Goal: Navigation & Orientation: Find specific page/section

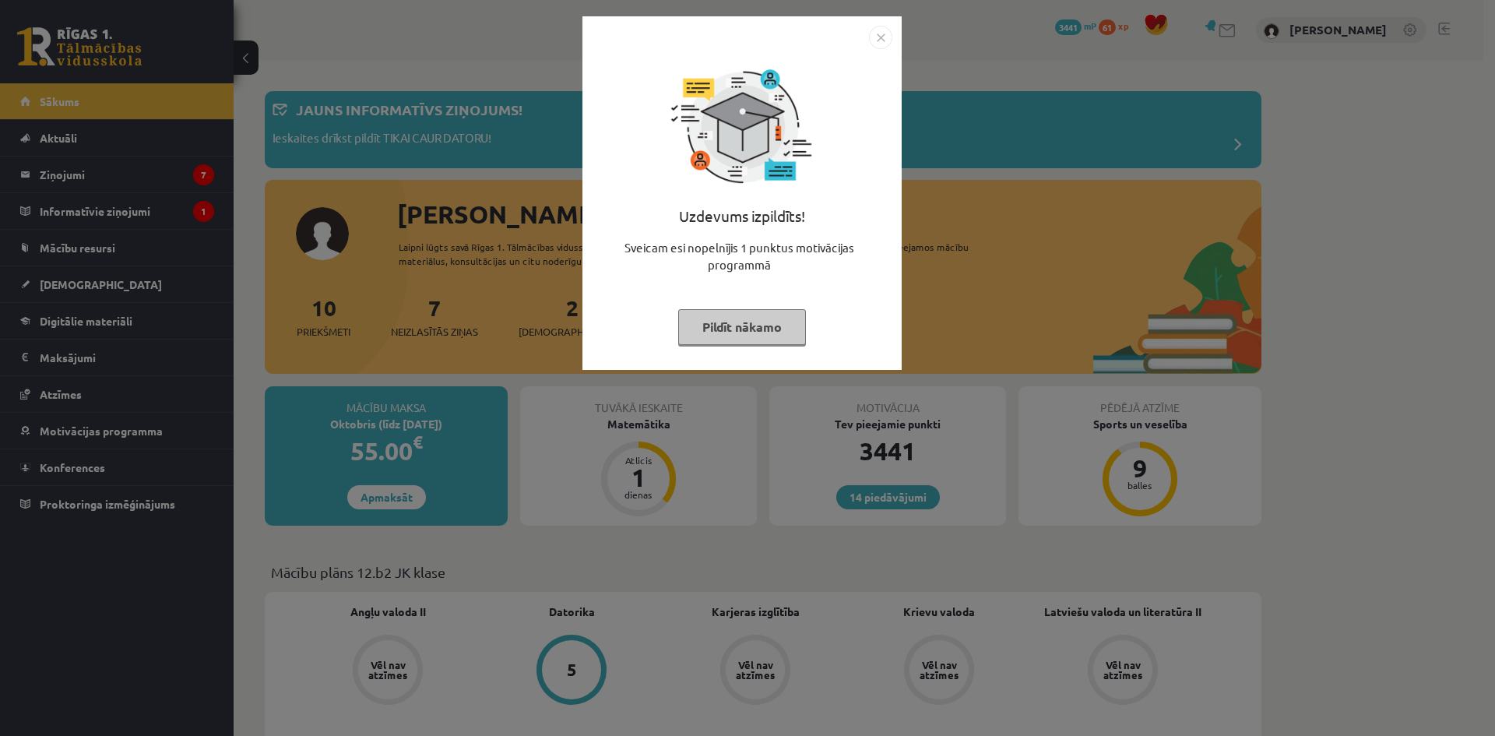
click at [738, 326] on button "Pildīt nākamo" at bounding box center [742, 327] width 128 height 36
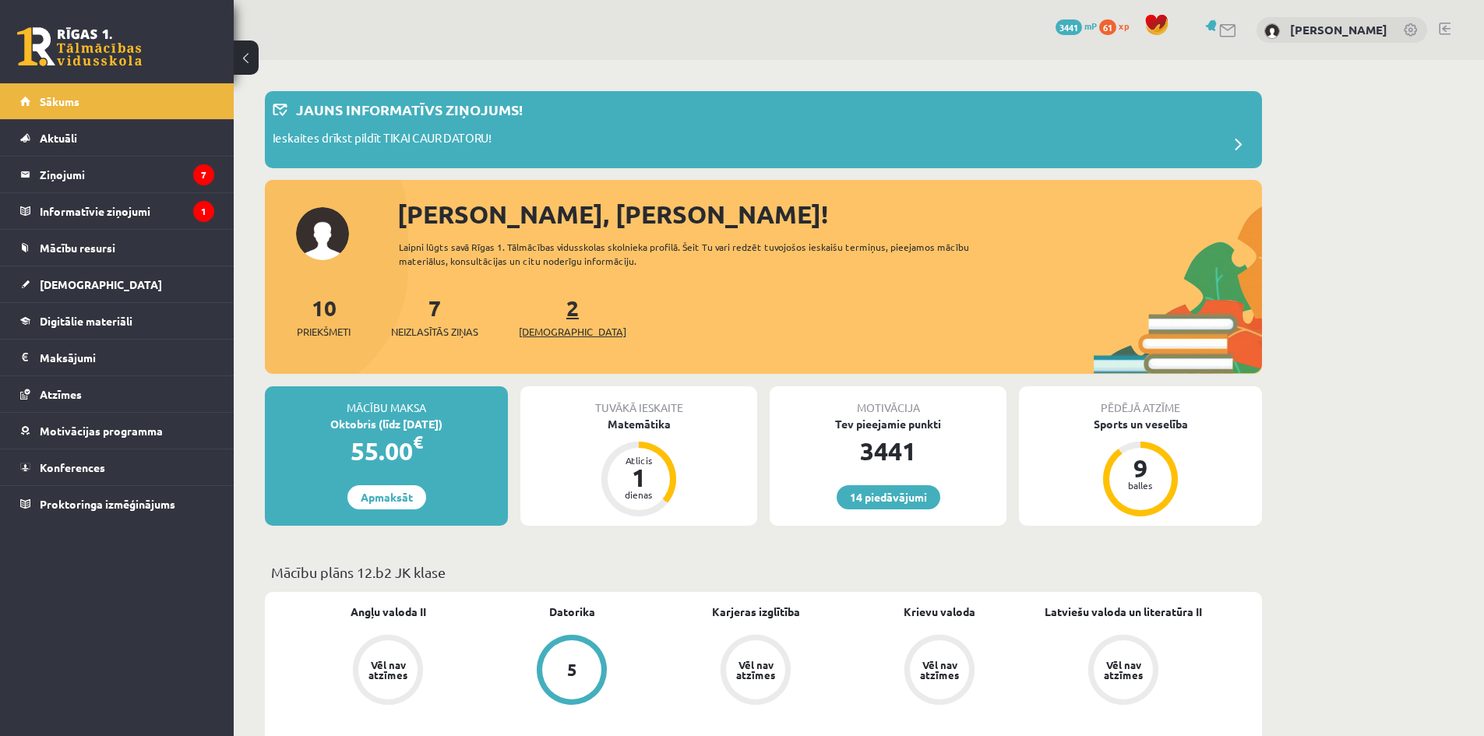
click at [556, 324] on span "[DEMOGRAPHIC_DATA]" at bounding box center [572, 332] width 107 height 16
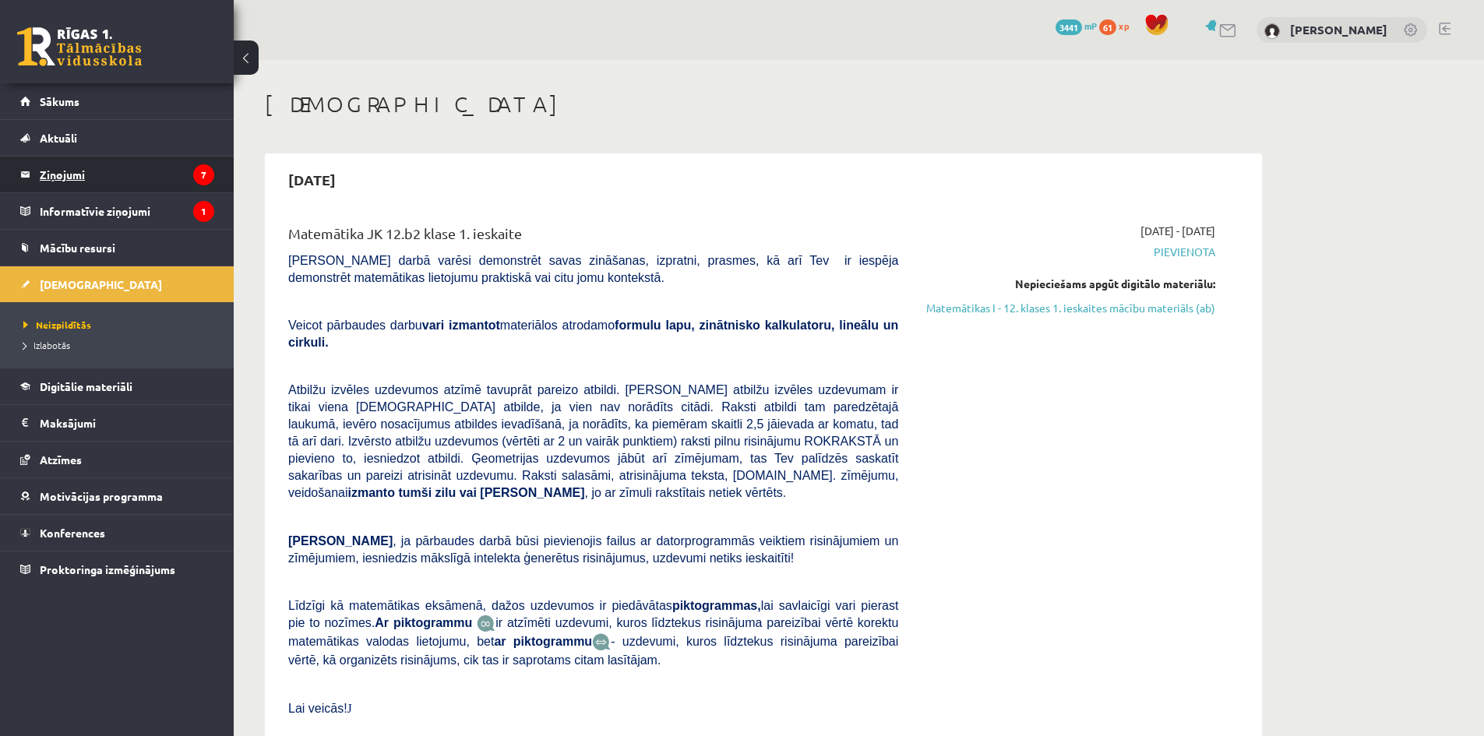
click at [69, 174] on legend "Ziņojumi 7" at bounding box center [127, 175] width 174 height 36
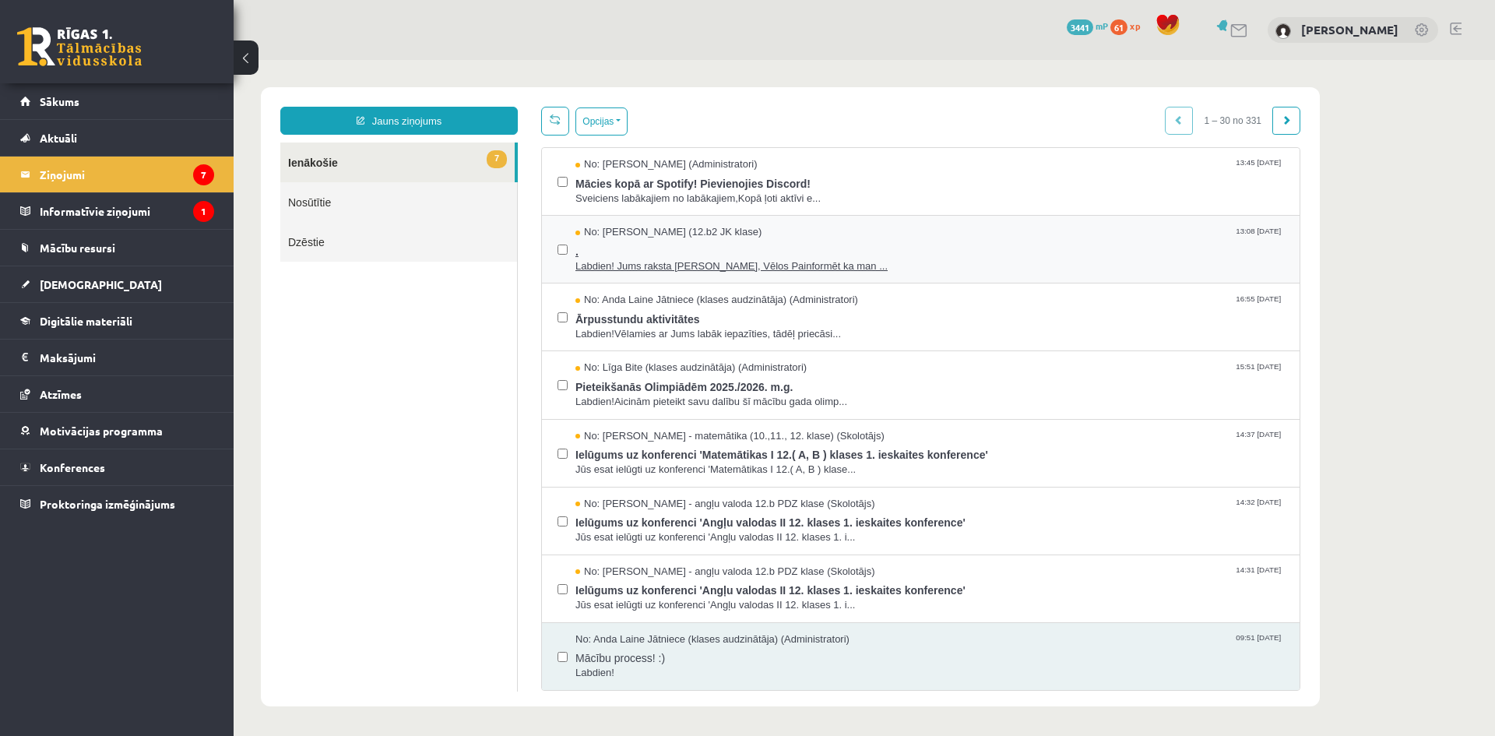
click at [695, 268] on span "Labdien! Jums raksta Leons Laikovskis, Vēlos Painformēt ka man ..." at bounding box center [930, 266] width 709 height 15
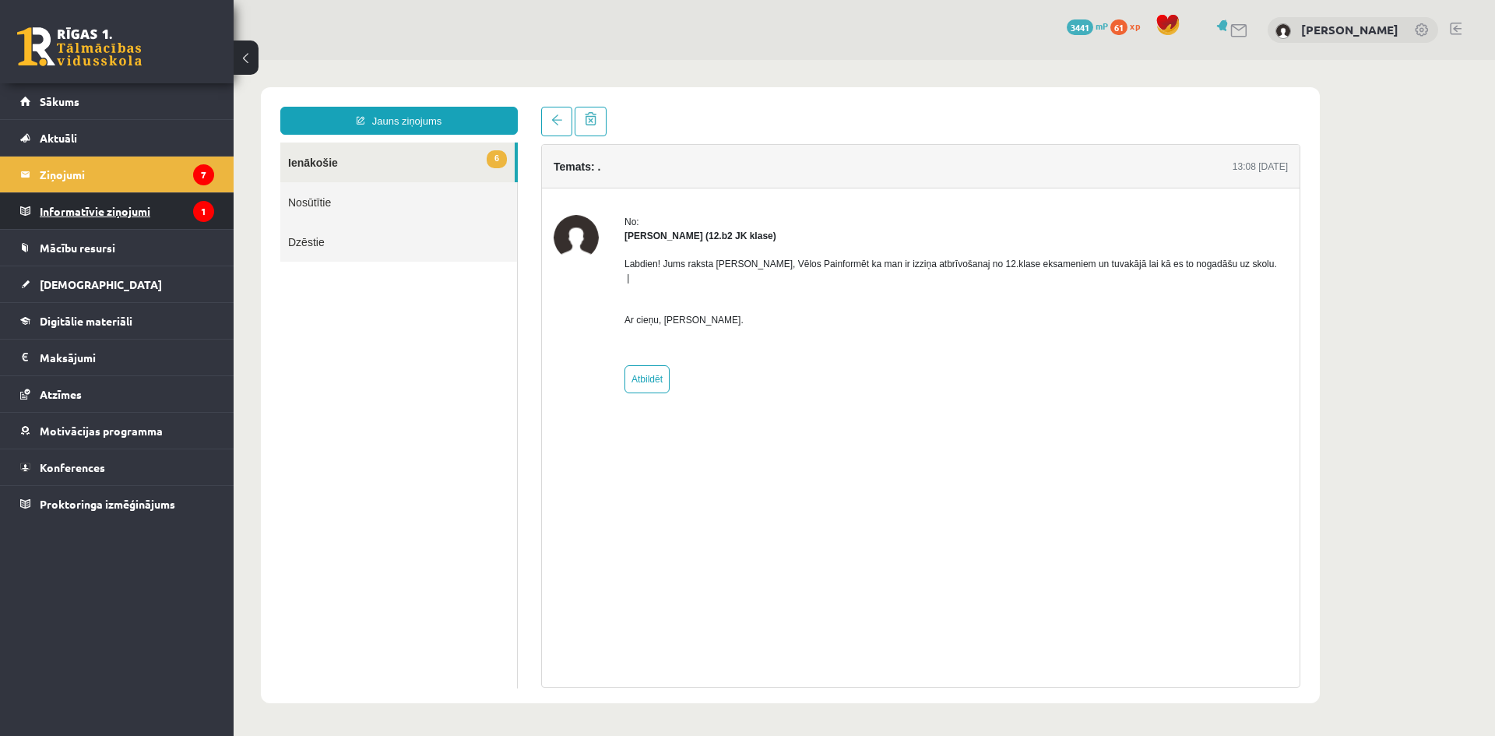
click at [105, 209] on legend "Informatīvie ziņojumi 1" at bounding box center [127, 211] width 174 height 36
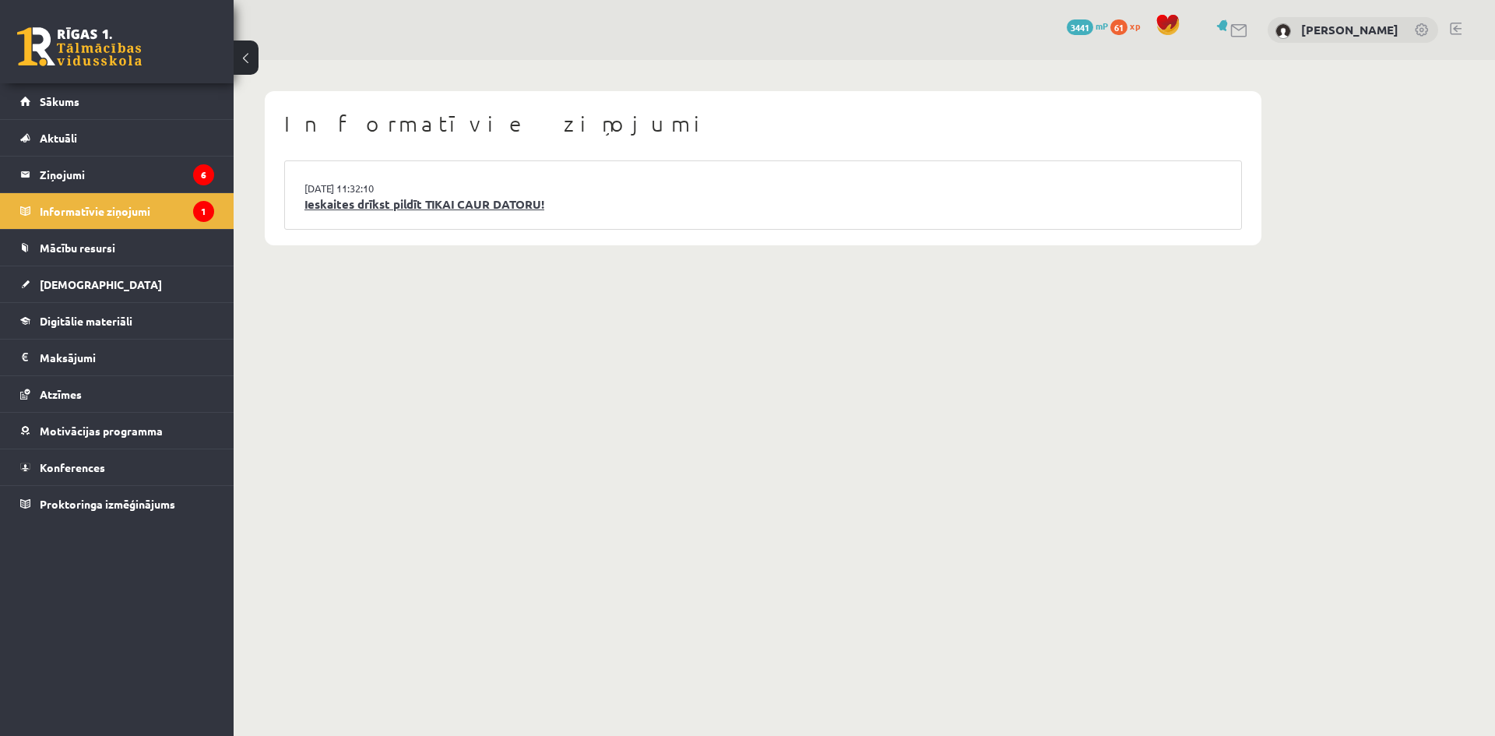
click at [418, 207] on link "Ieskaites drīkst pildīt TIKAI CAUR DATORU!" at bounding box center [763, 204] width 917 height 18
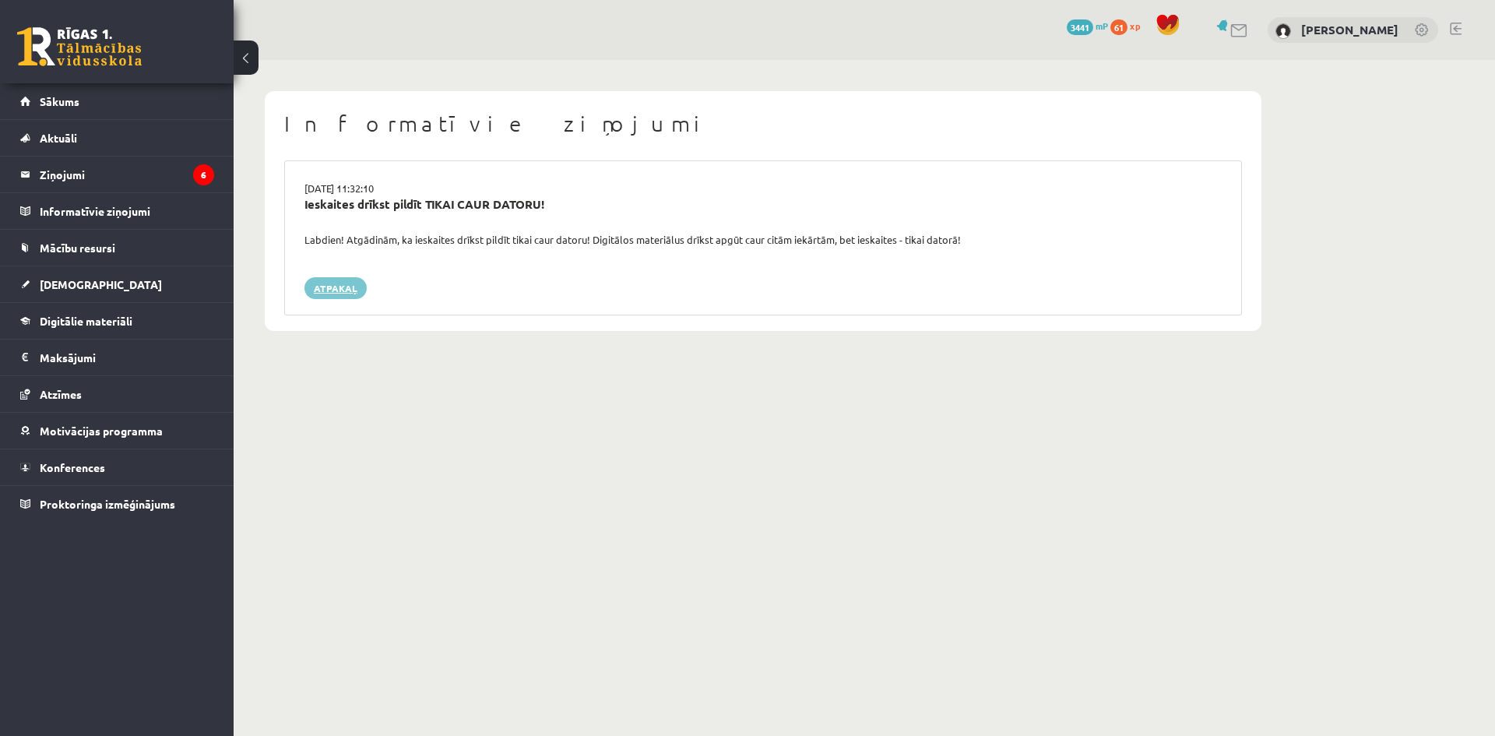
click at [339, 289] on link "Atpakaļ" at bounding box center [336, 288] width 62 height 22
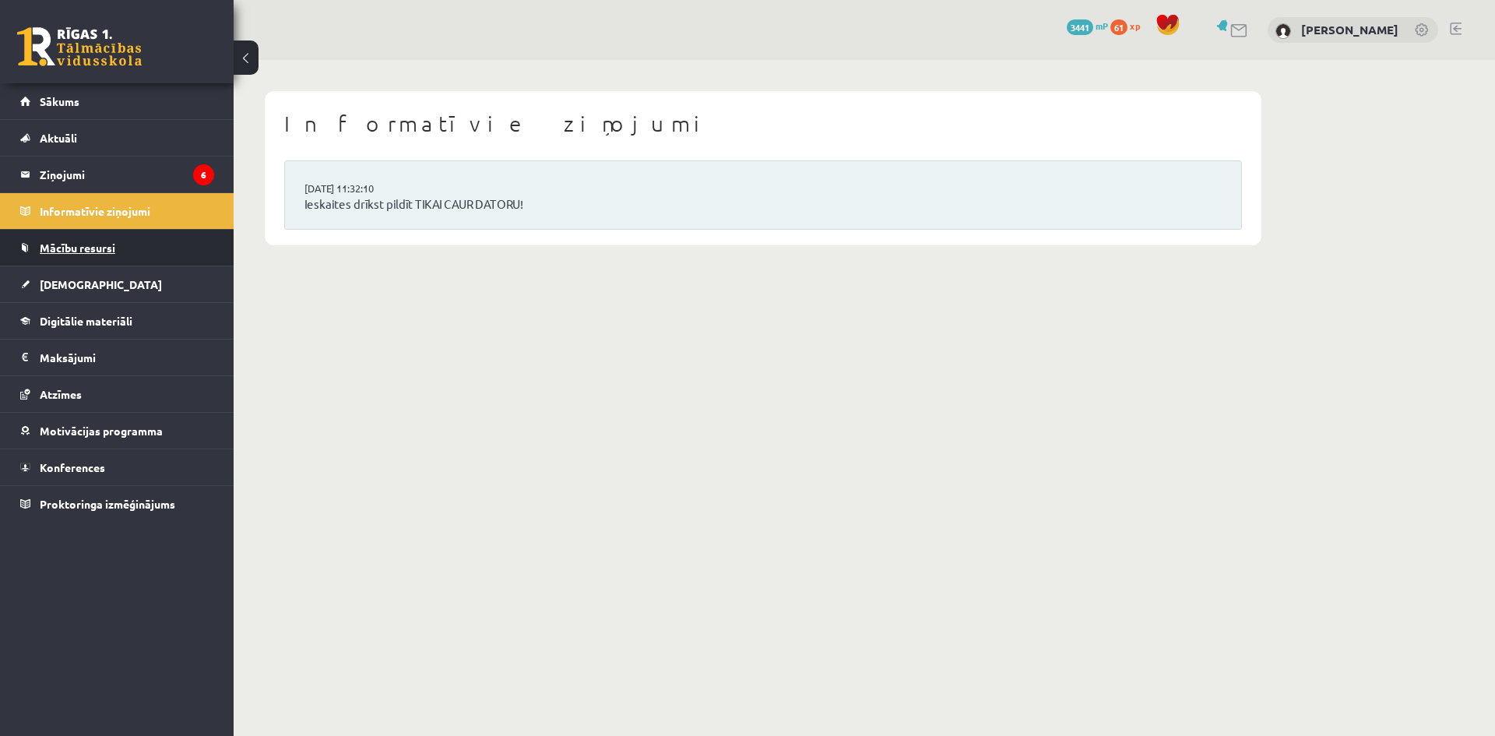
click at [89, 242] on span "Mācību resursi" at bounding box center [78, 248] width 76 height 14
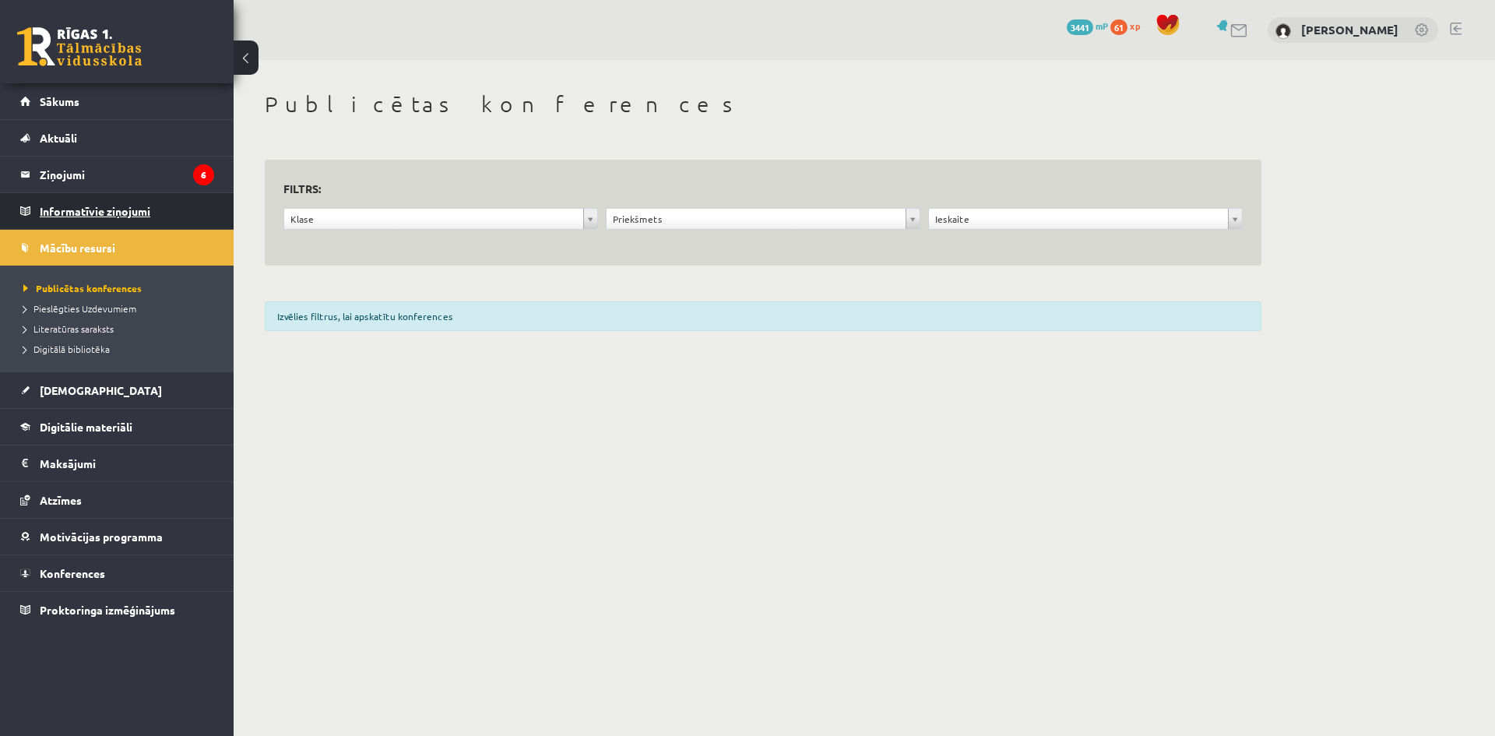
click at [94, 210] on legend "Informatīvie ziņojumi 0" at bounding box center [127, 211] width 174 height 36
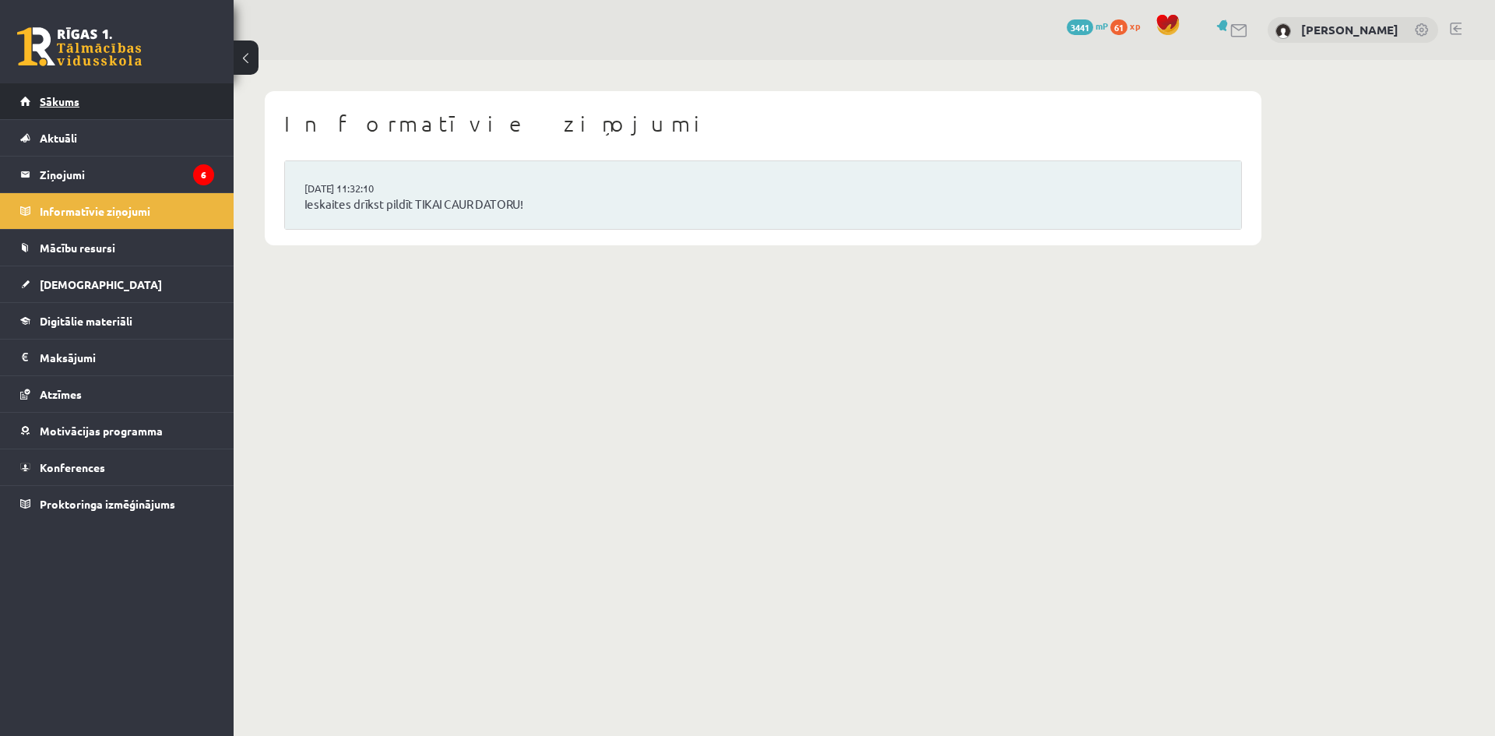
click at [72, 97] on span "Sākums" at bounding box center [60, 101] width 40 height 14
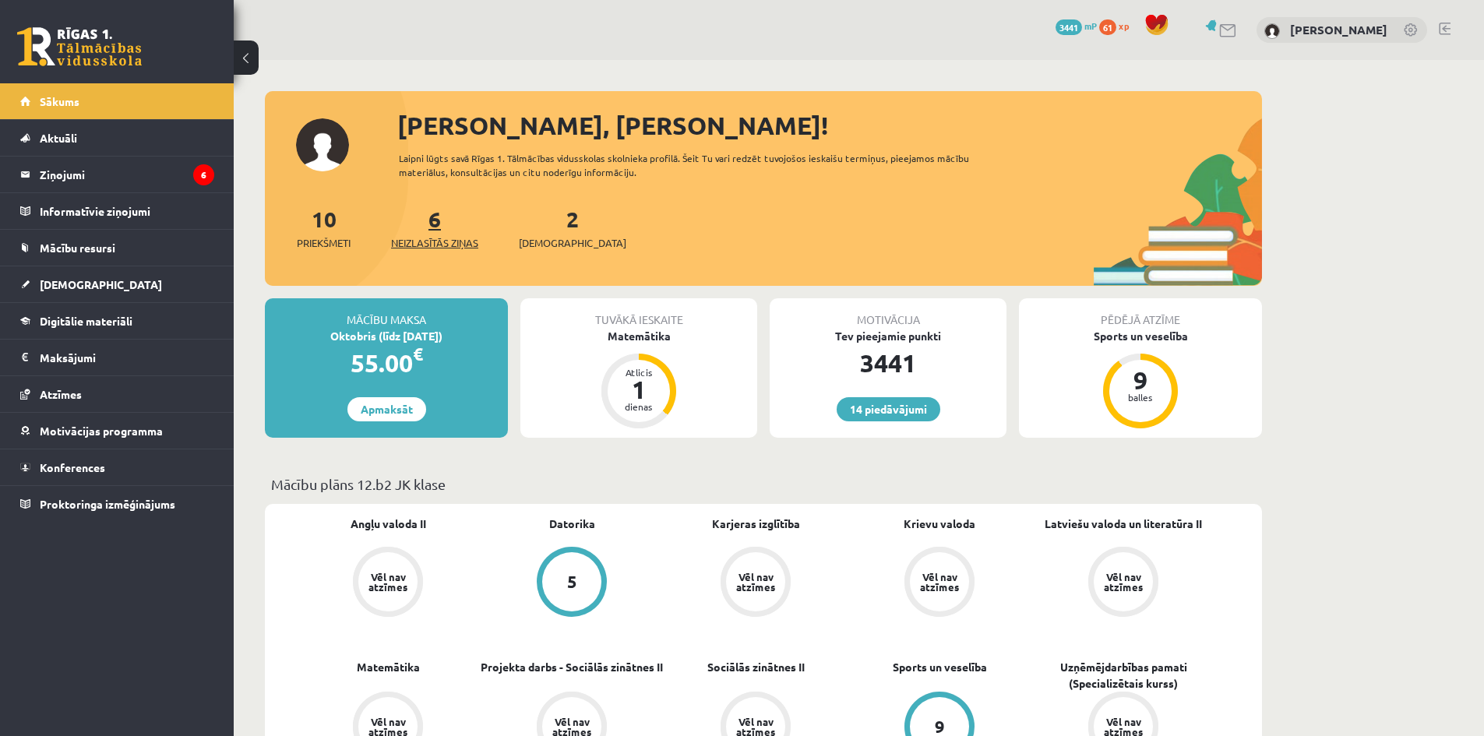
click at [453, 243] on span "Neizlasītās ziņas" at bounding box center [434, 243] width 87 height 16
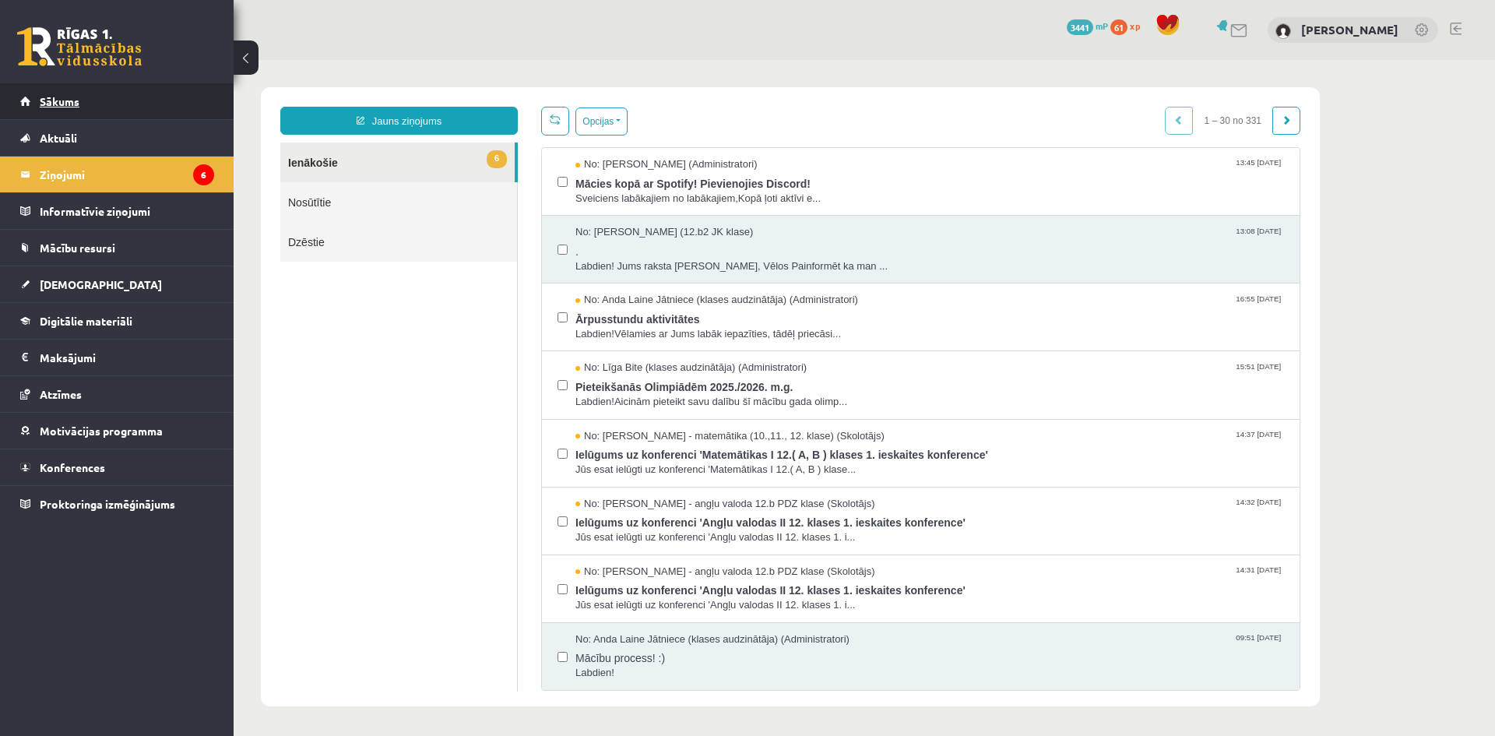
click at [62, 102] on span "Sākums" at bounding box center [60, 101] width 40 height 14
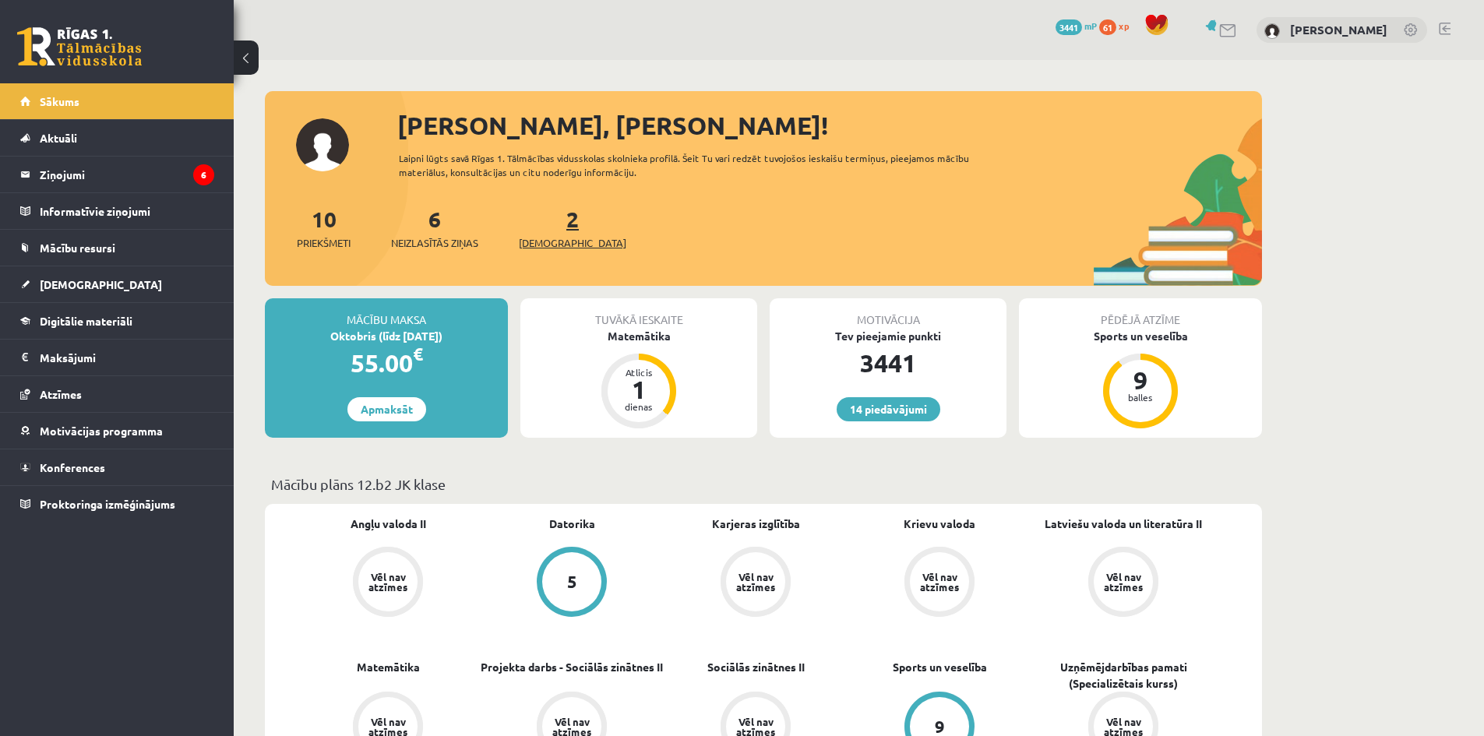
click at [549, 241] on span "[DEMOGRAPHIC_DATA]" at bounding box center [572, 243] width 107 height 16
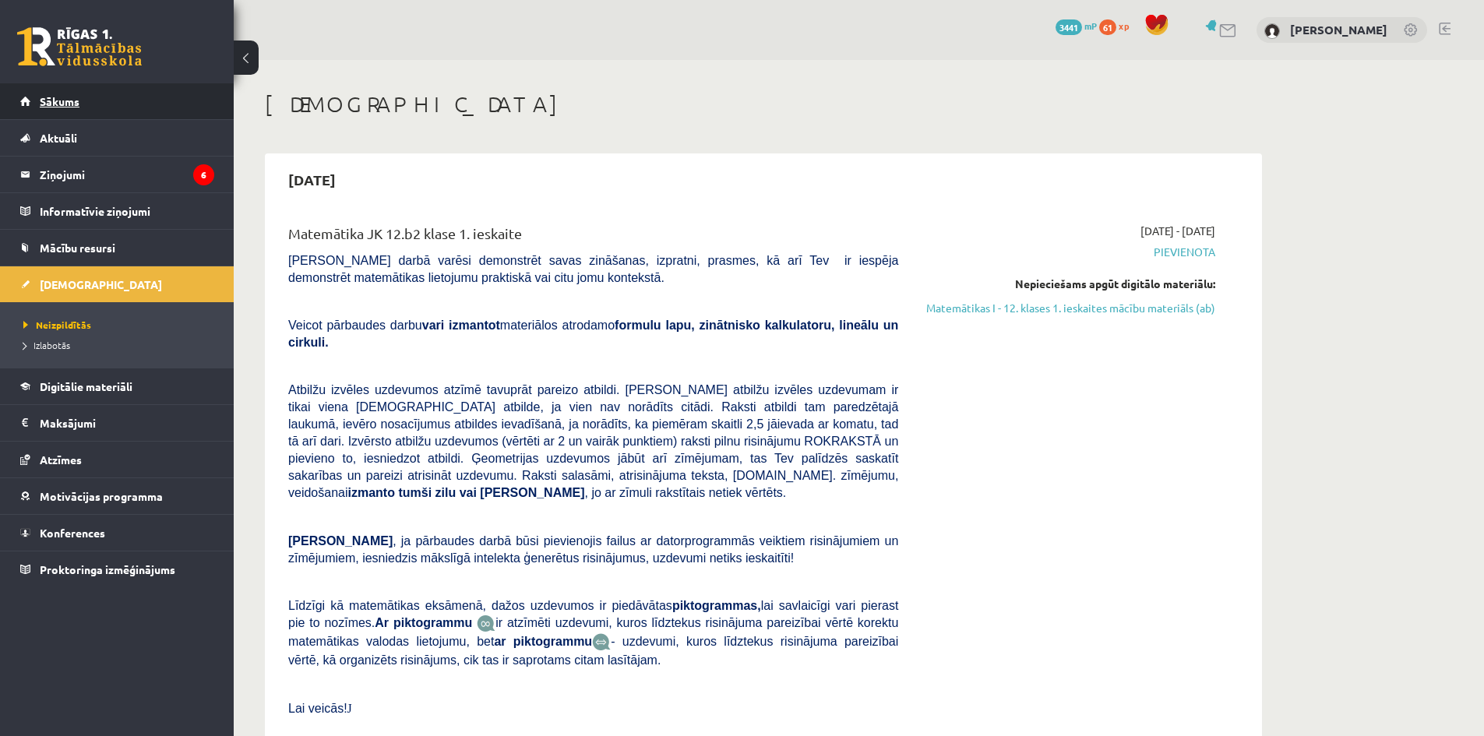
click at [58, 107] on link "Sākums" at bounding box center [117, 101] width 194 height 36
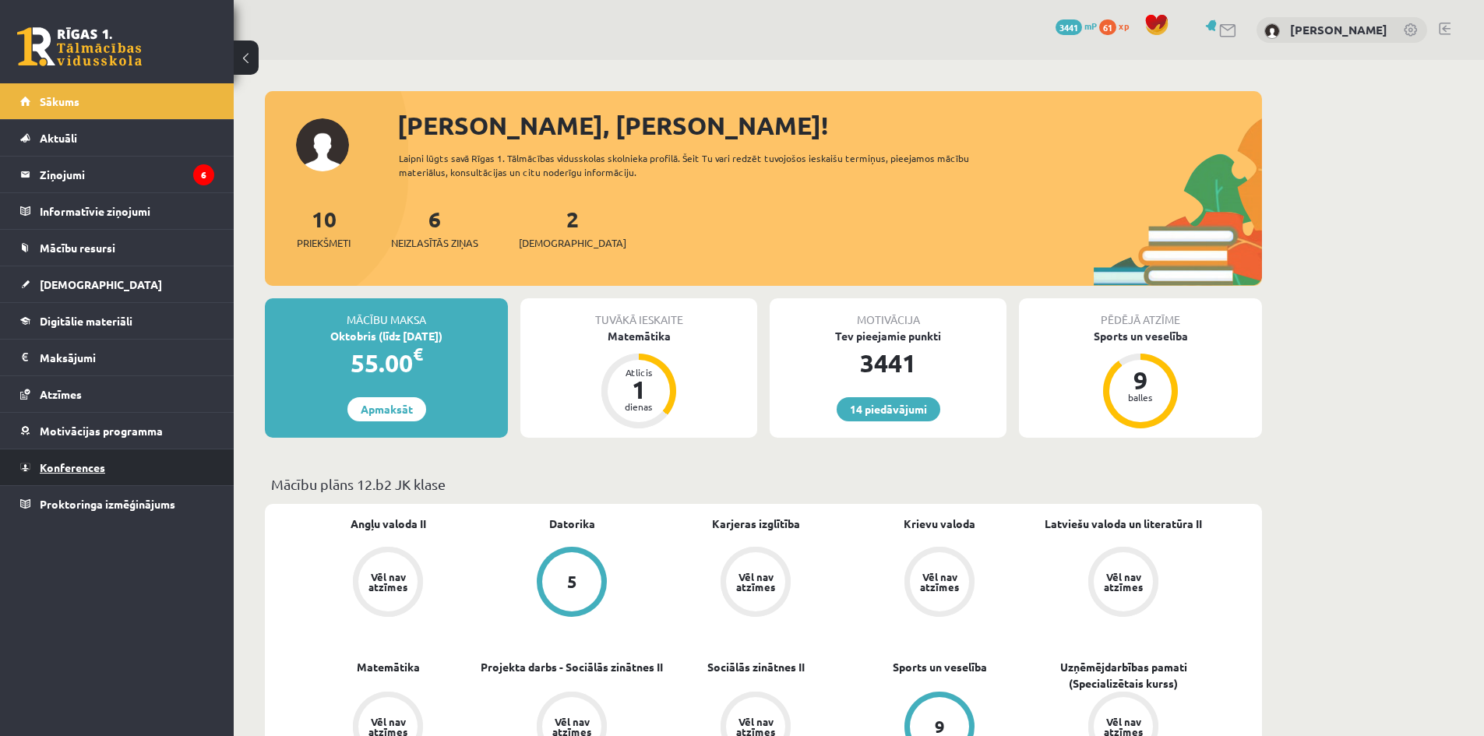
click at [79, 468] on span "Konferences" at bounding box center [72, 467] width 65 height 14
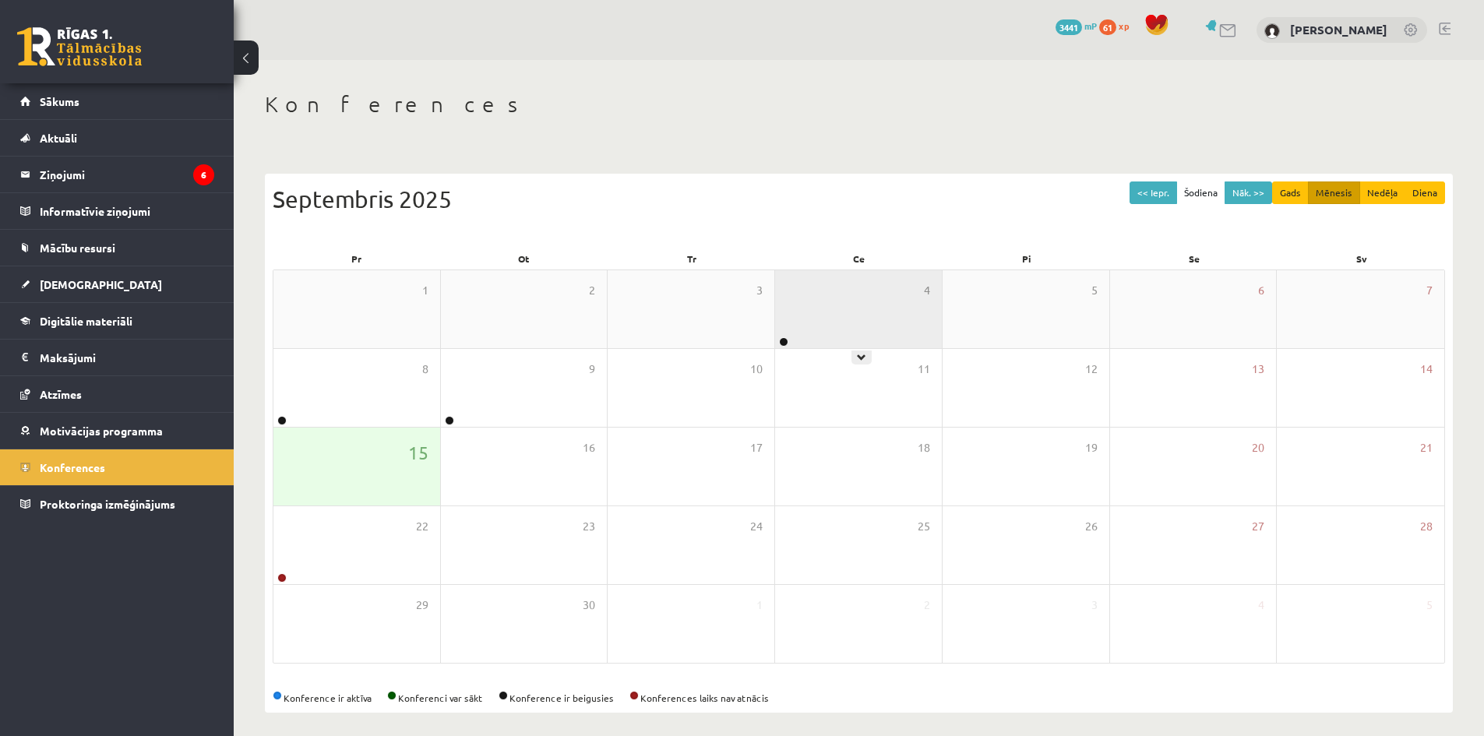
click at [843, 311] on div "4" at bounding box center [858, 309] width 167 height 78
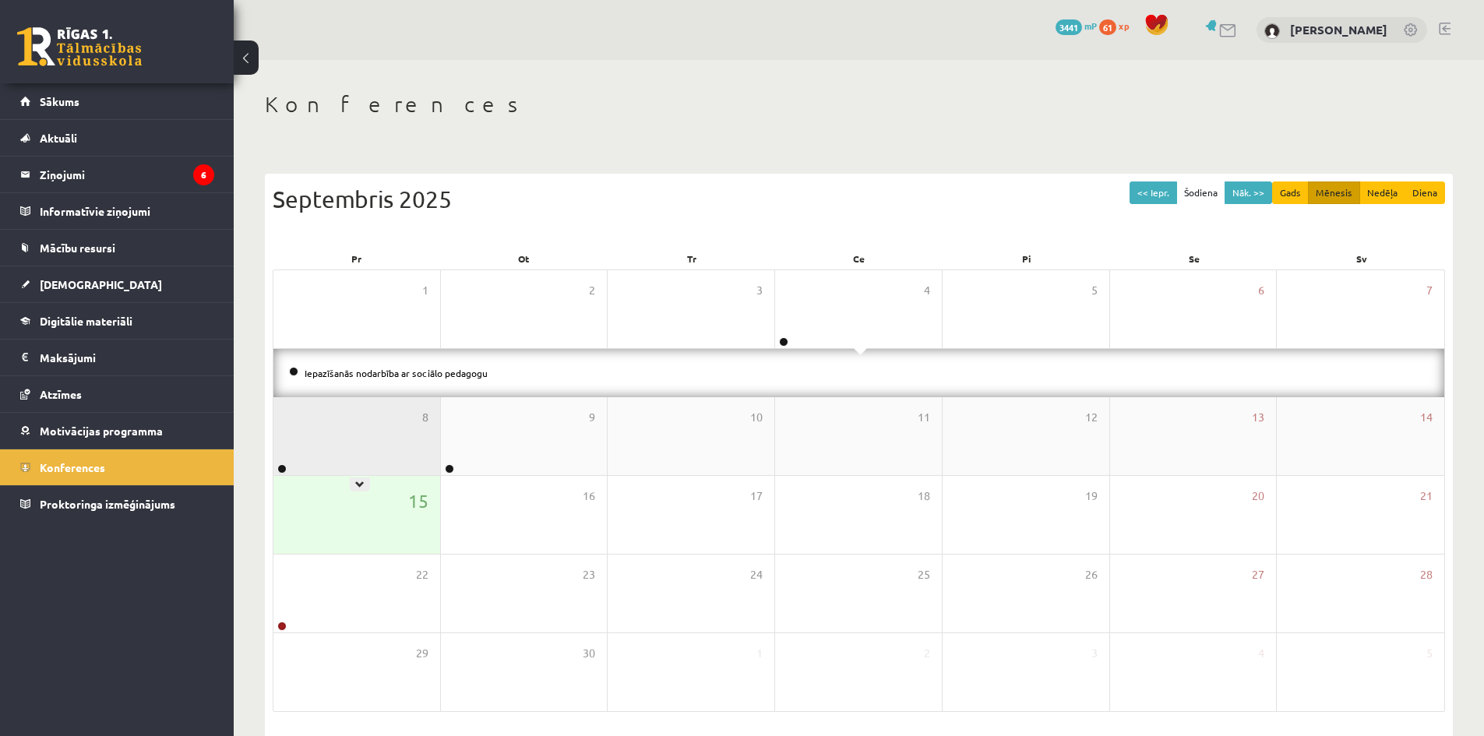
click at [365, 435] on div "8" at bounding box center [356, 436] width 167 height 78
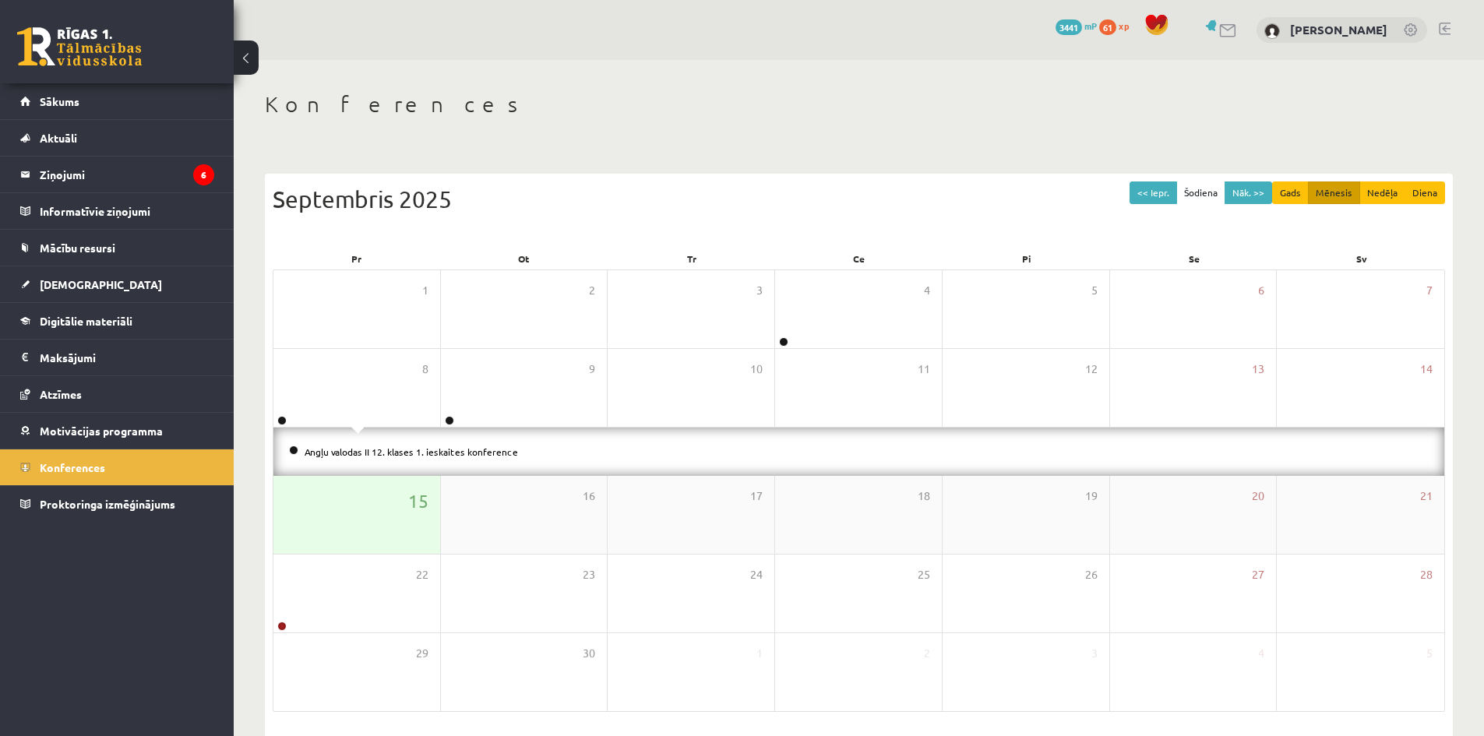
click at [362, 521] on div "15" at bounding box center [356, 515] width 167 height 78
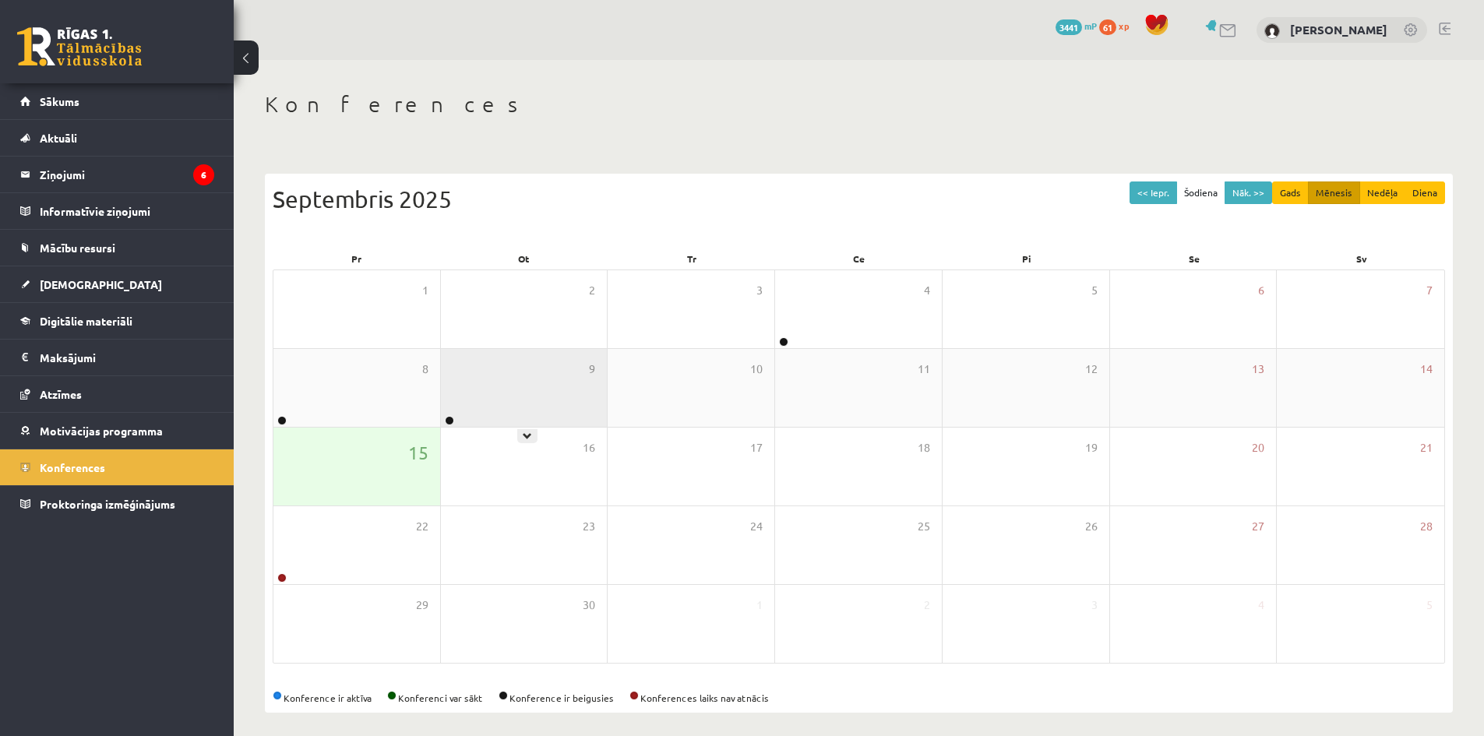
click at [558, 367] on div "9" at bounding box center [524, 388] width 167 height 78
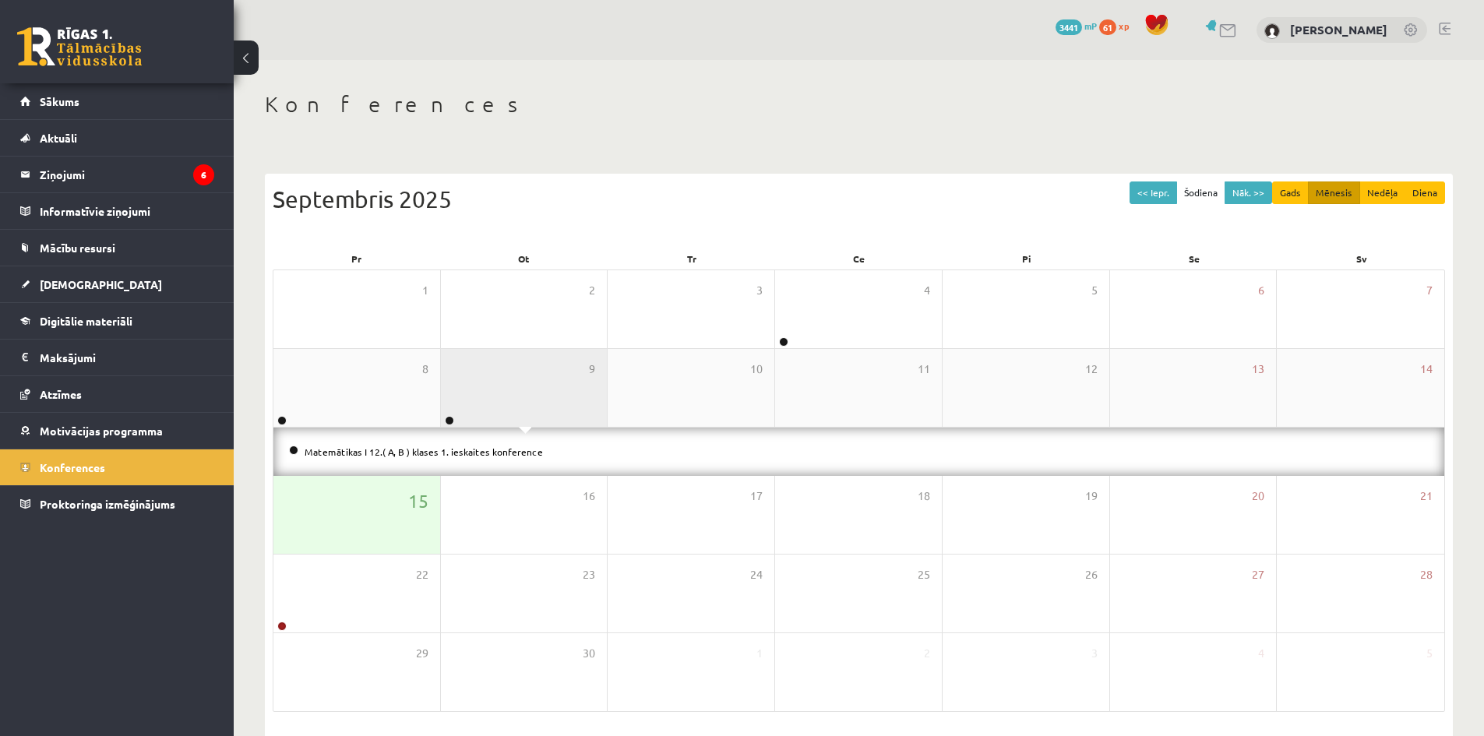
click at [558, 367] on div "9" at bounding box center [524, 388] width 167 height 78
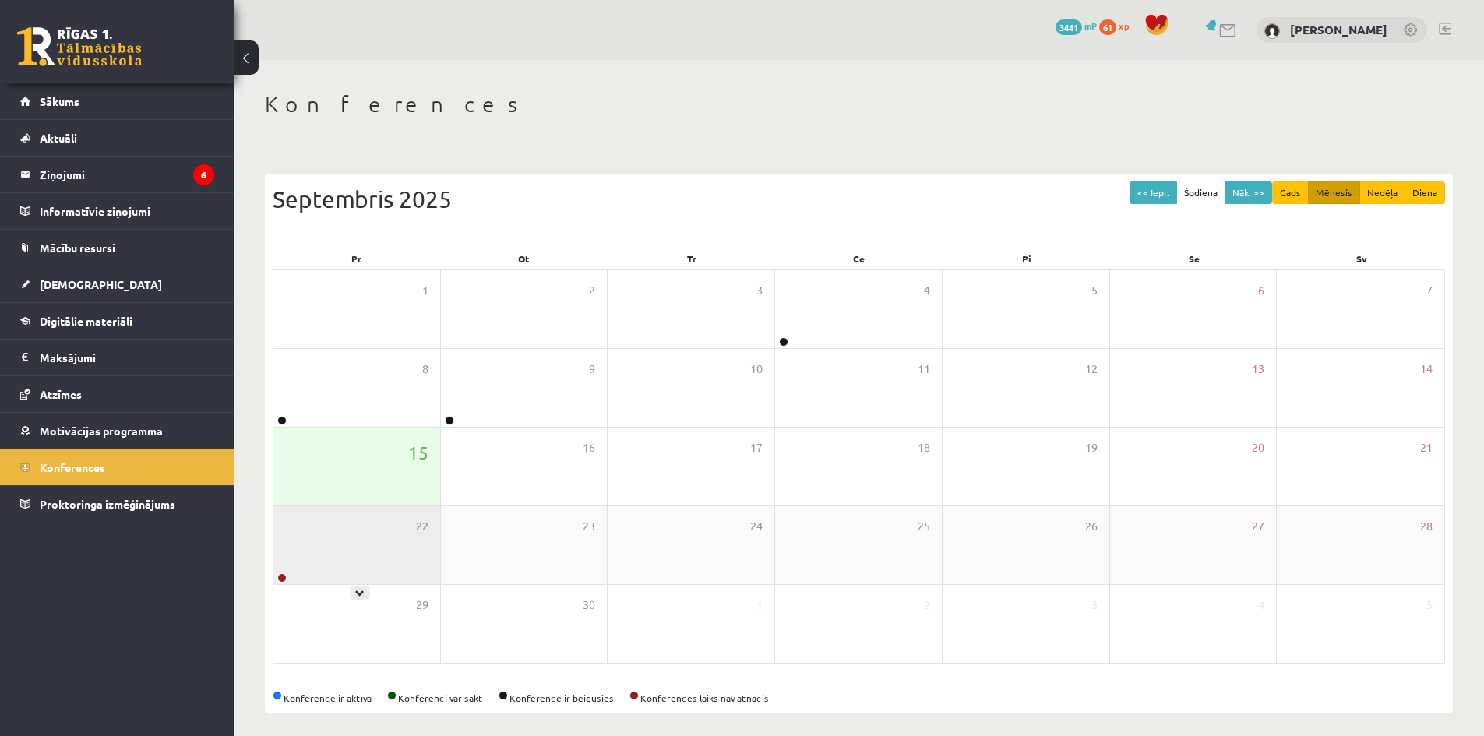
click at [378, 560] on div "22" at bounding box center [356, 545] width 167 height 78
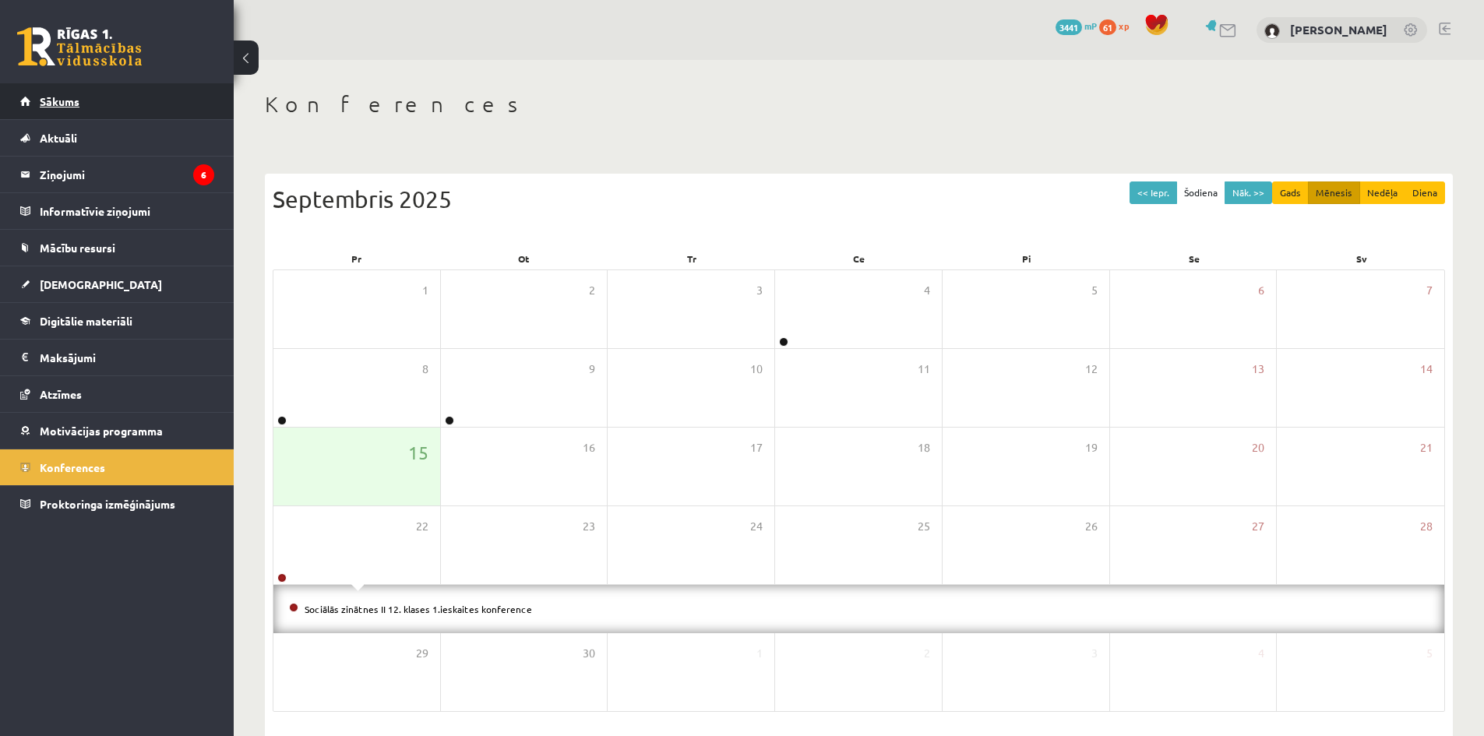
click at [68, 101] on span "Sākums" at bounding box center [60, 101] width 40 height 14
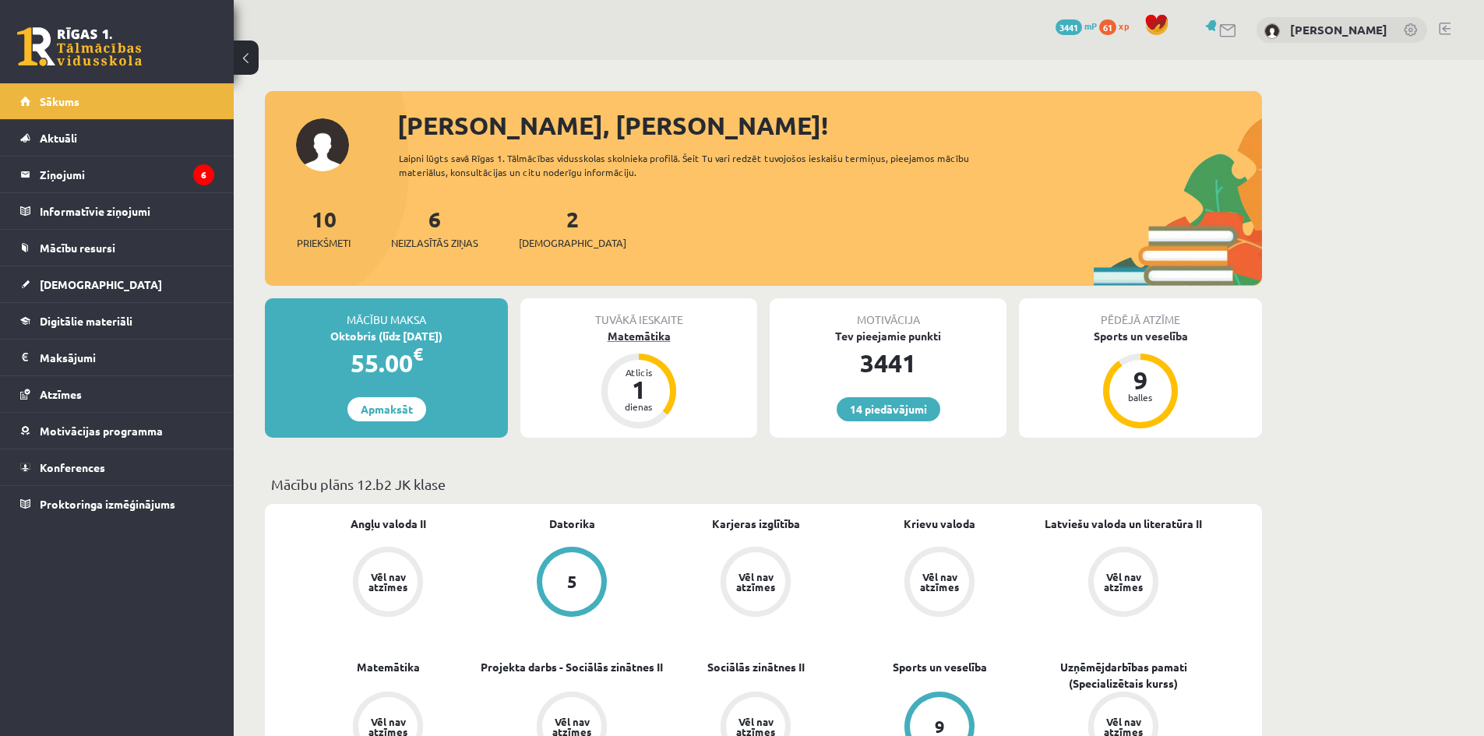
click at [654, 389] on div "1" at bounding box center [638, 389] width 47 height 25
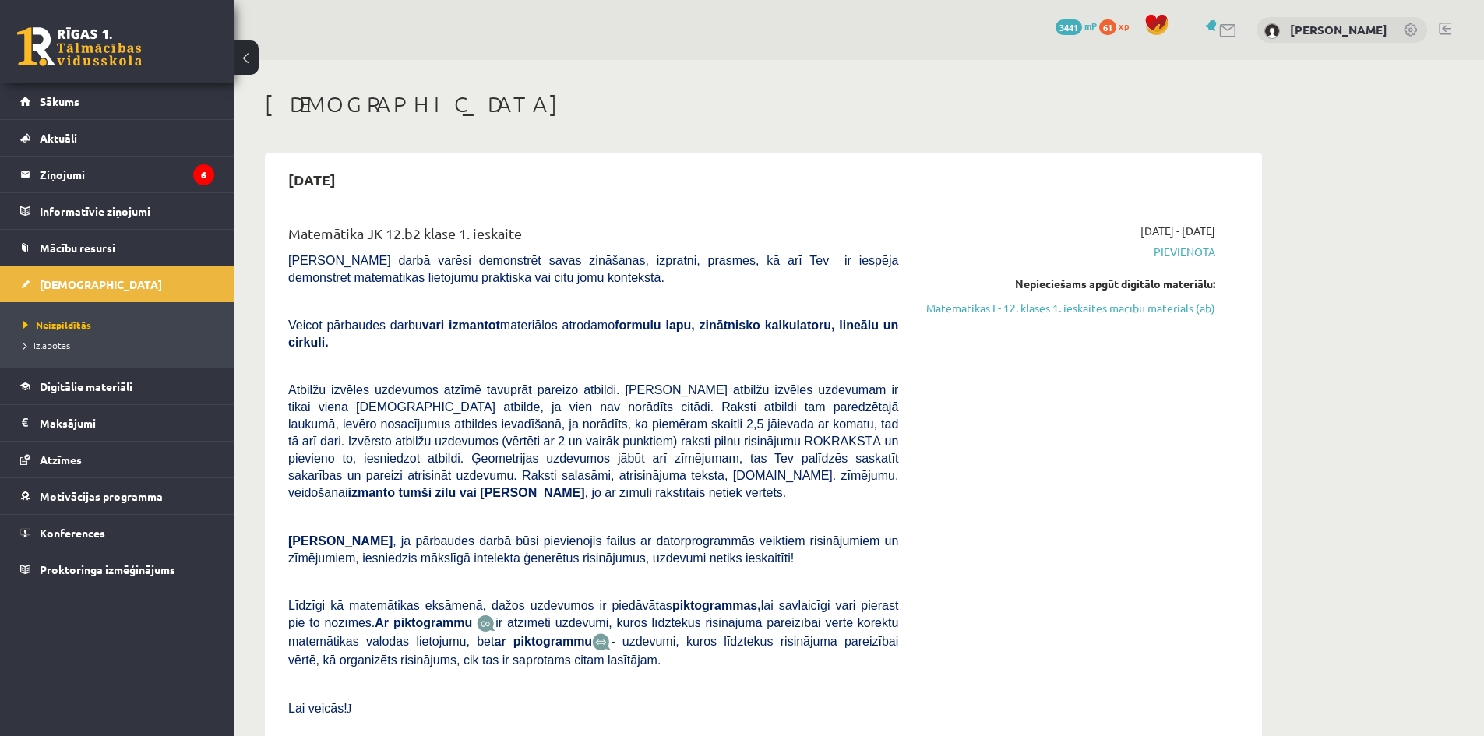
click at [1442, 27] on link at bounding box center [1444, 29] width 12 height 12
